Goal: Information Seeking & Learning: Learn about a topic

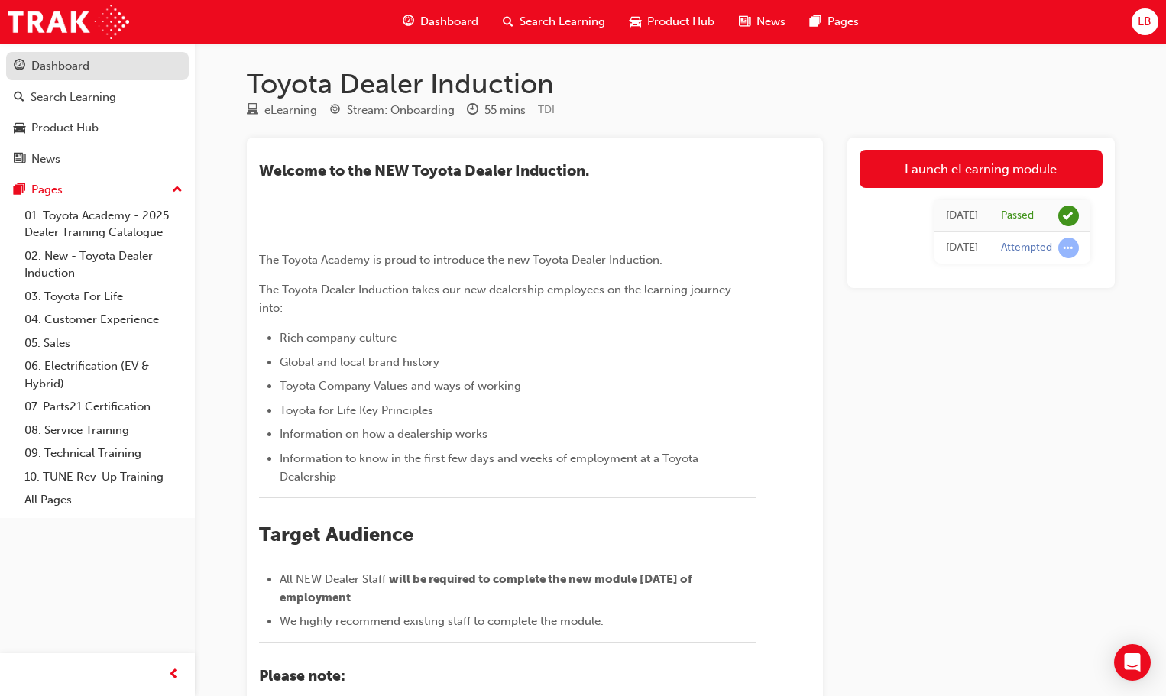
click at [56, 62] on div "Dashboard" at bounding box center [60, 66] width 58 height 18
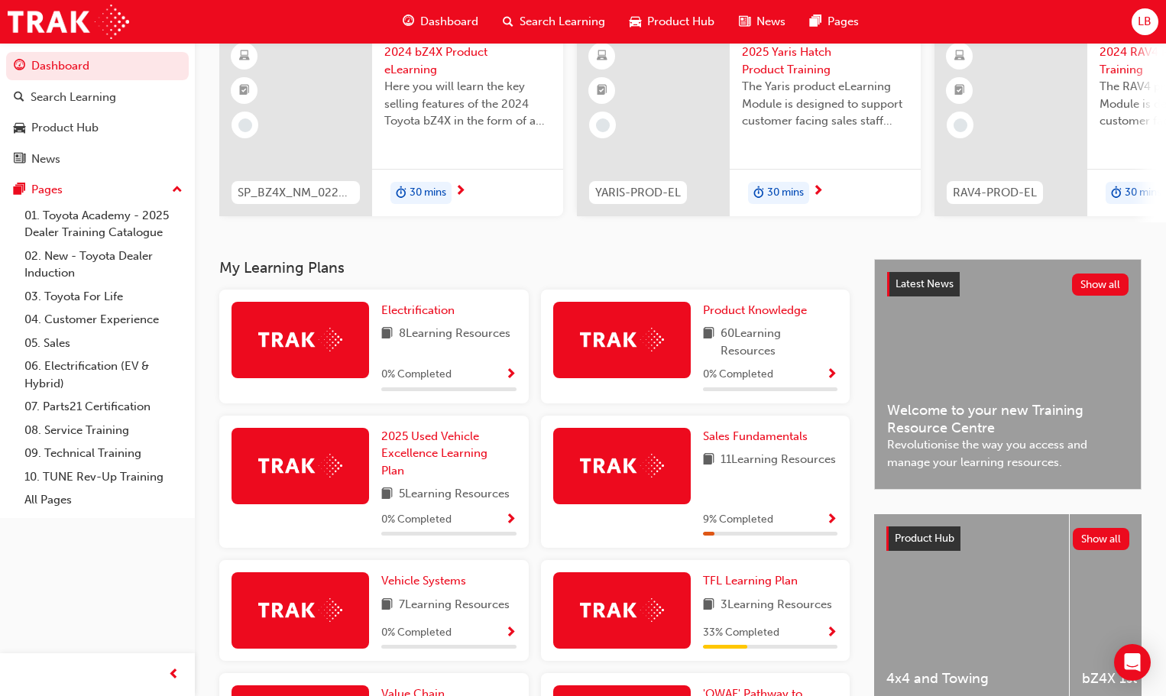
scroll to position [125, 0]
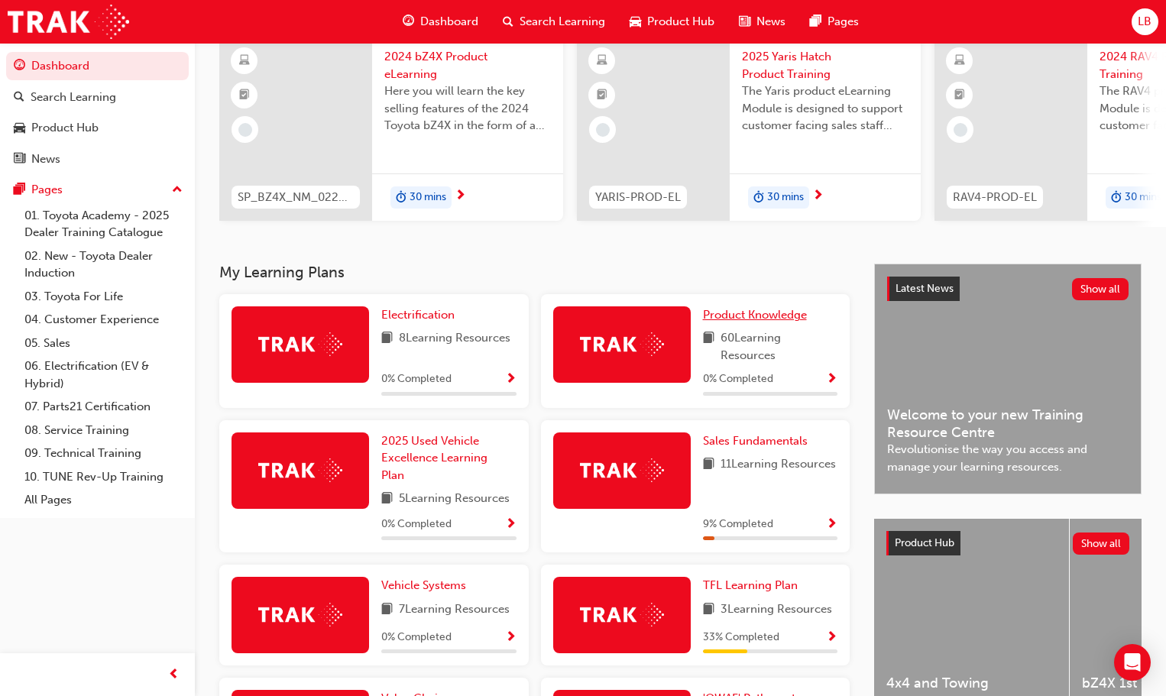
click at [763, 317] on span "Product Knowledge" at bounding box center [755, 315] width 104 height 14
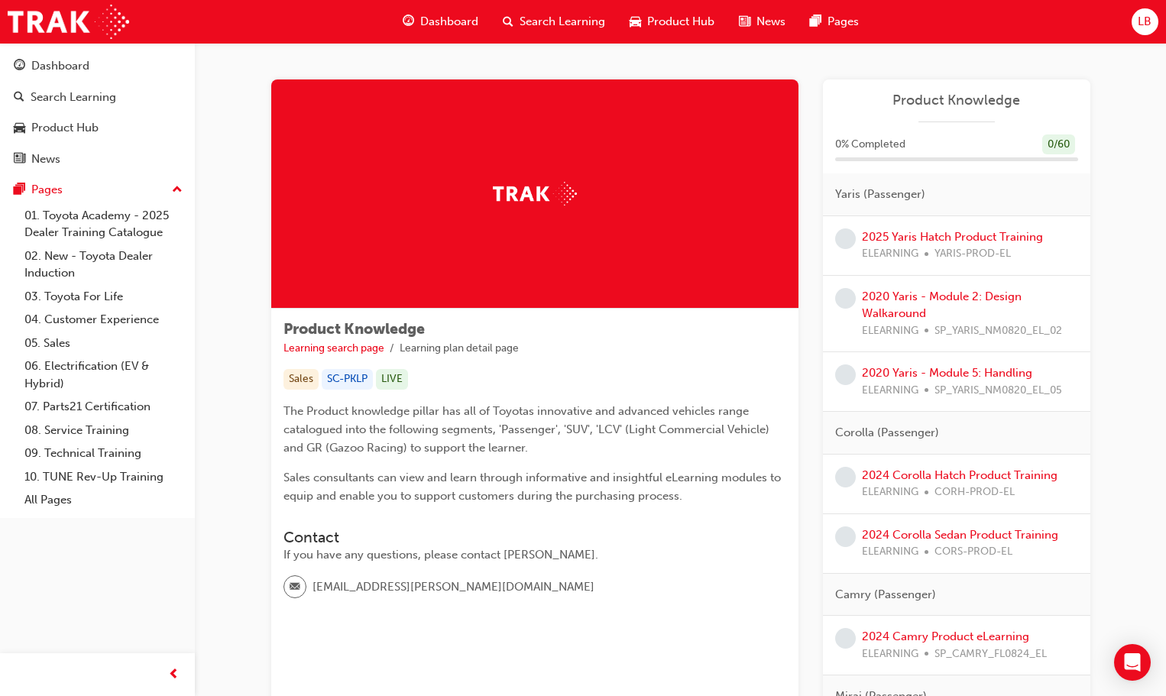
click at [694, 16] on span "Product Hub" at bounding box center [680, 22] width 67 height 18
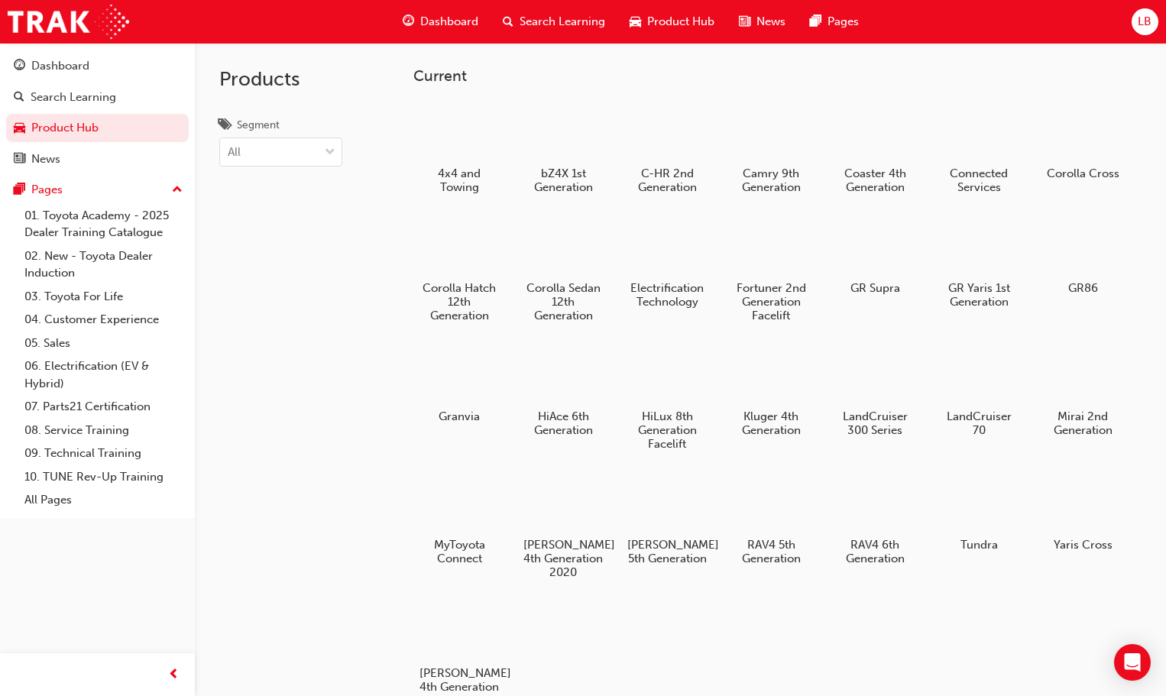
scroll to position [76, 0]
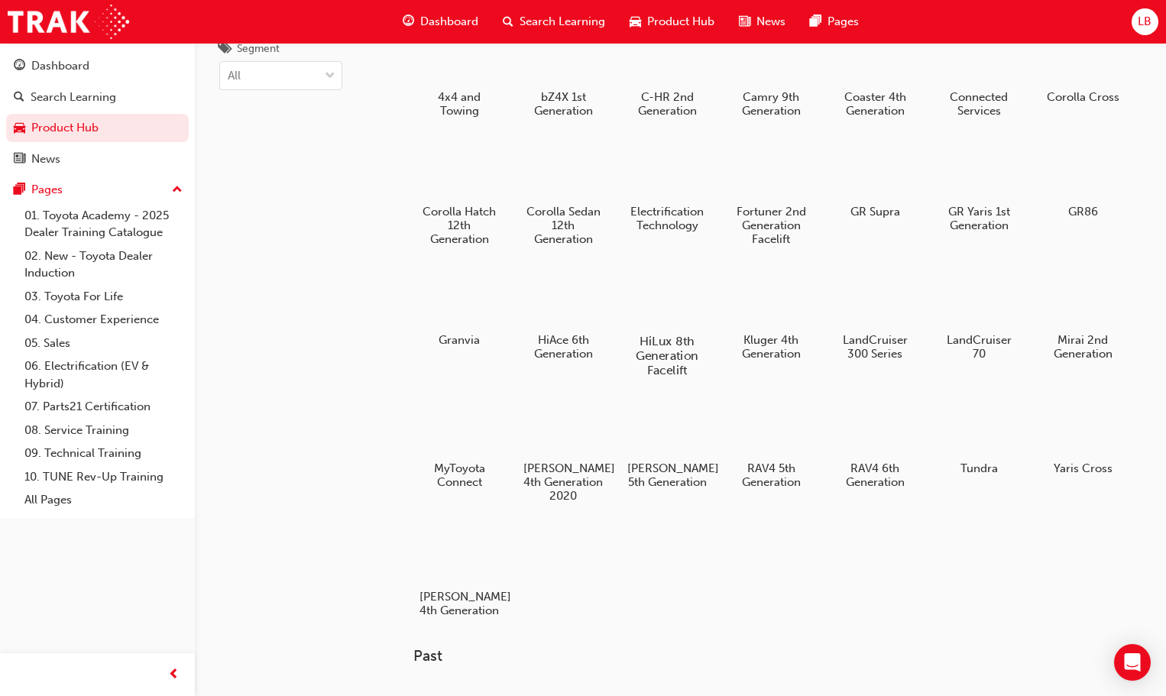
click at [664, 326] on div at bounding box center [667, 297] width 85 height 61
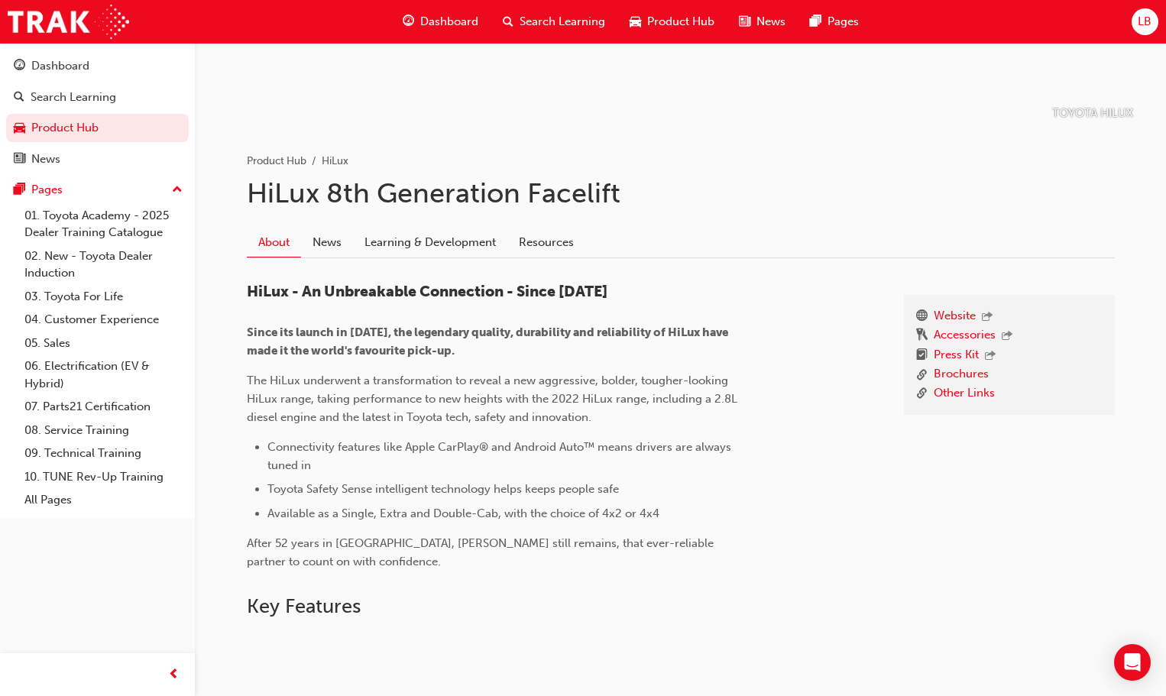
scroll to position [222, 0]
click at [60, 70] on div "Dashboard" at bounding box center [60, 66] width 58 height 18
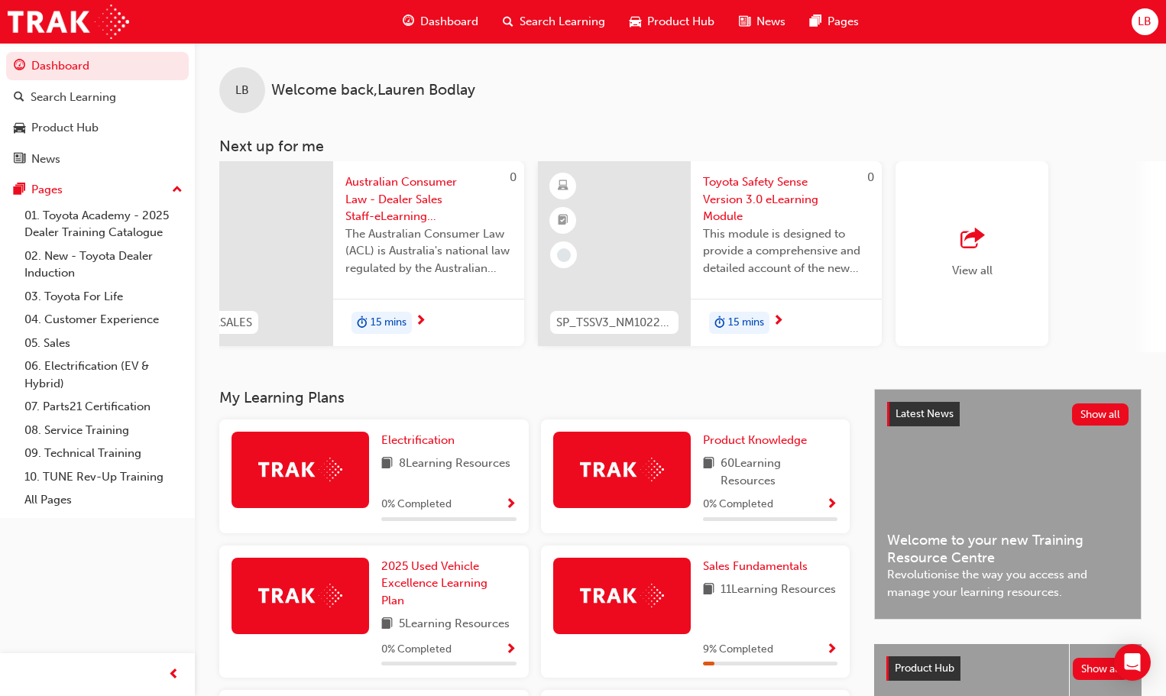
scroll to position [0, 1112]
click at [968, 247] on span "outbound-icon" at bounding box center [970, 238] width 23 height 21
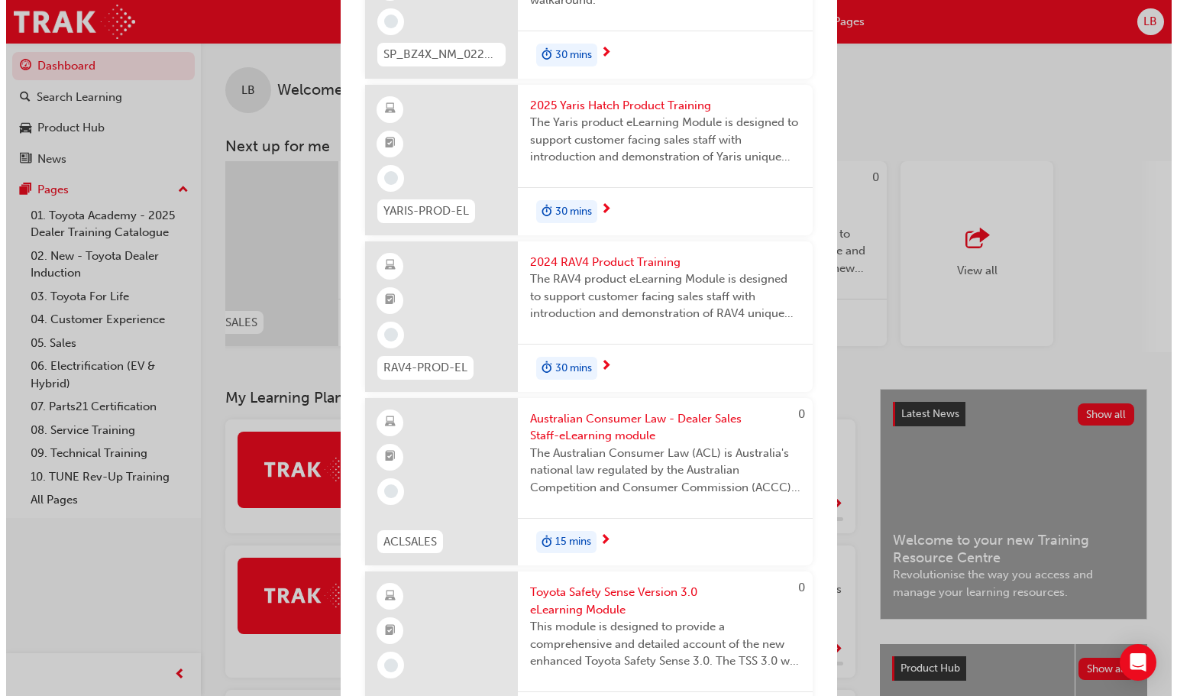
scroll to position [153, 0]
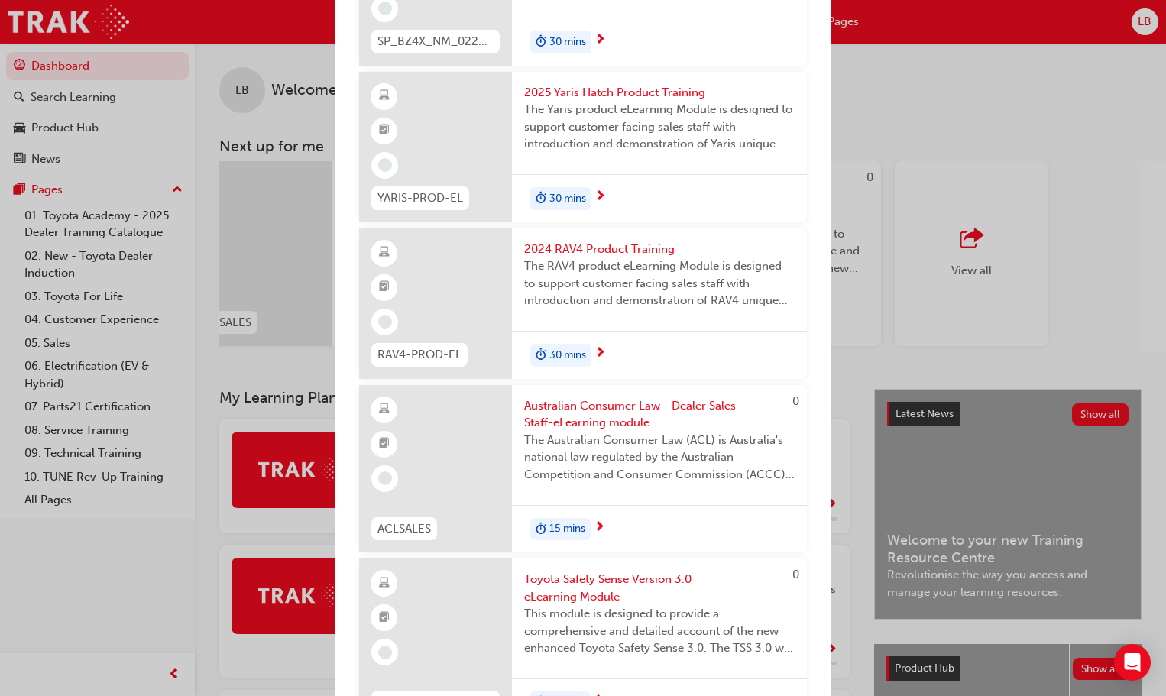
click at [571, 358] on span "30 mins" at bounding box center [567, 356] width 37 height 18
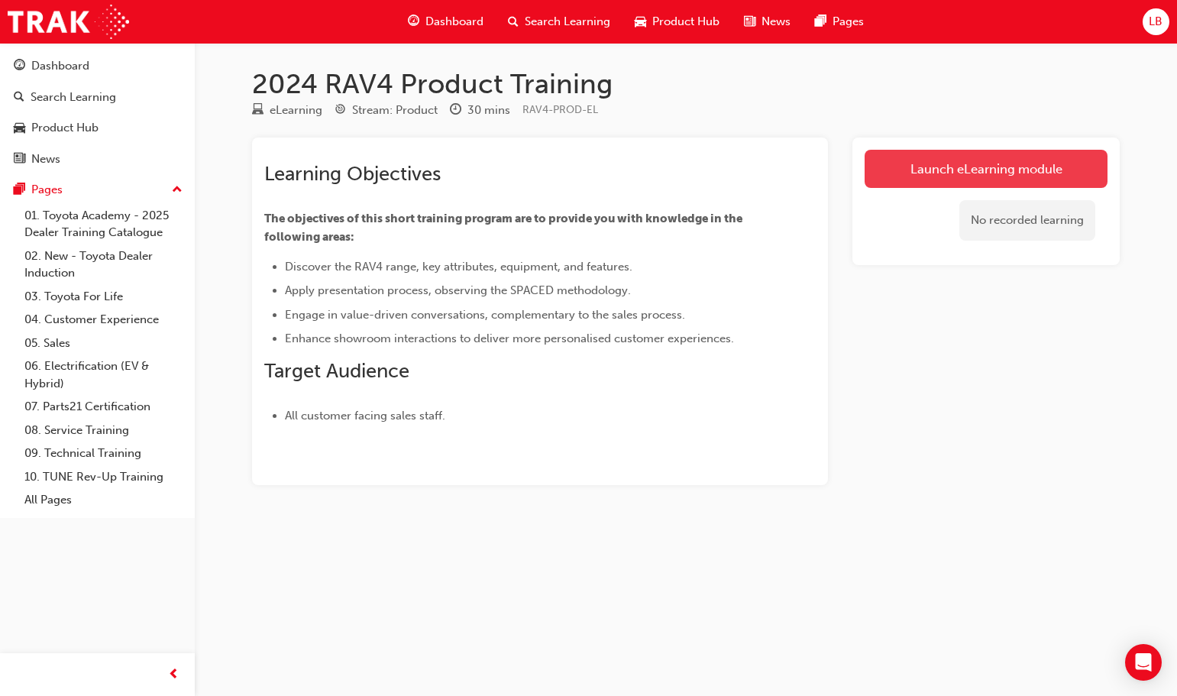
click at [992, 163] on link "Launch eLearning module" at bounding box center [986, 169] width 243 height 38
